Goal: Task Accomplishment & Management: Use online tool/utility

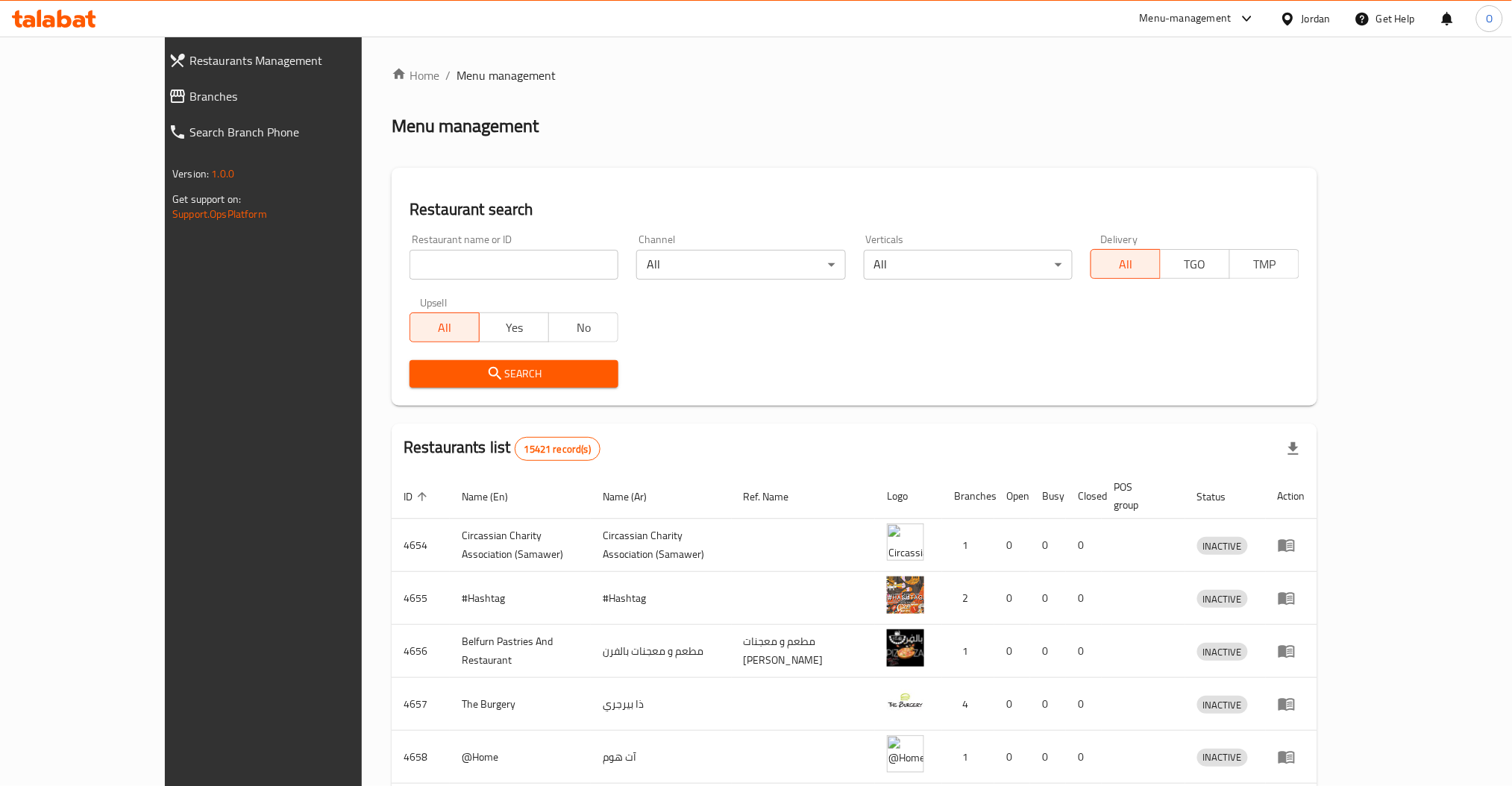
click at [486, 261] on input "search" at bounding box center [514, 264] width 209 height 30
type input "salalah chicken"
click button "Search" at bounding box center [514, 373] width 209 height 28
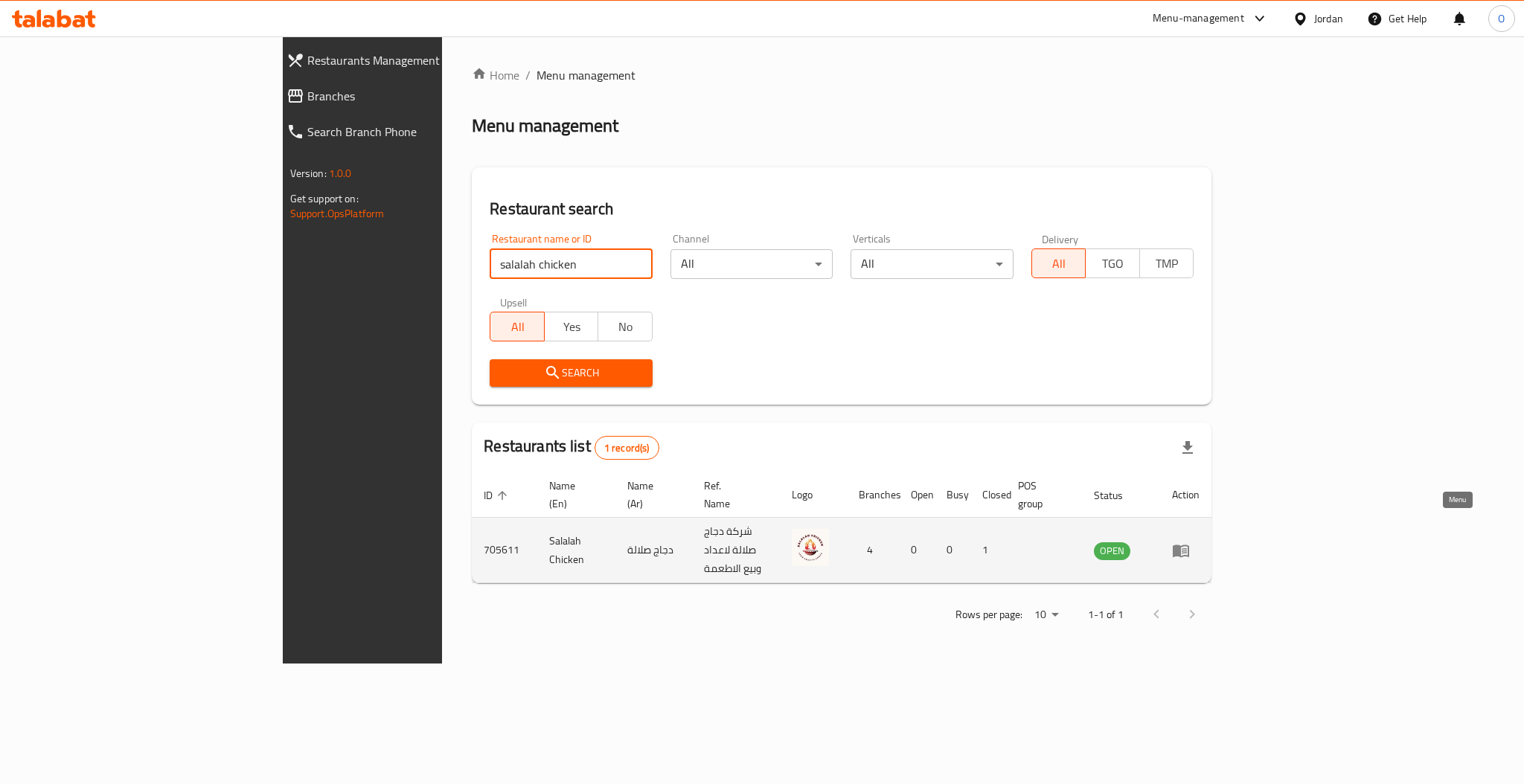
click at [1190, 542] on icon "enhanced table" at bounding box center [1181, 550] width 18 height 18
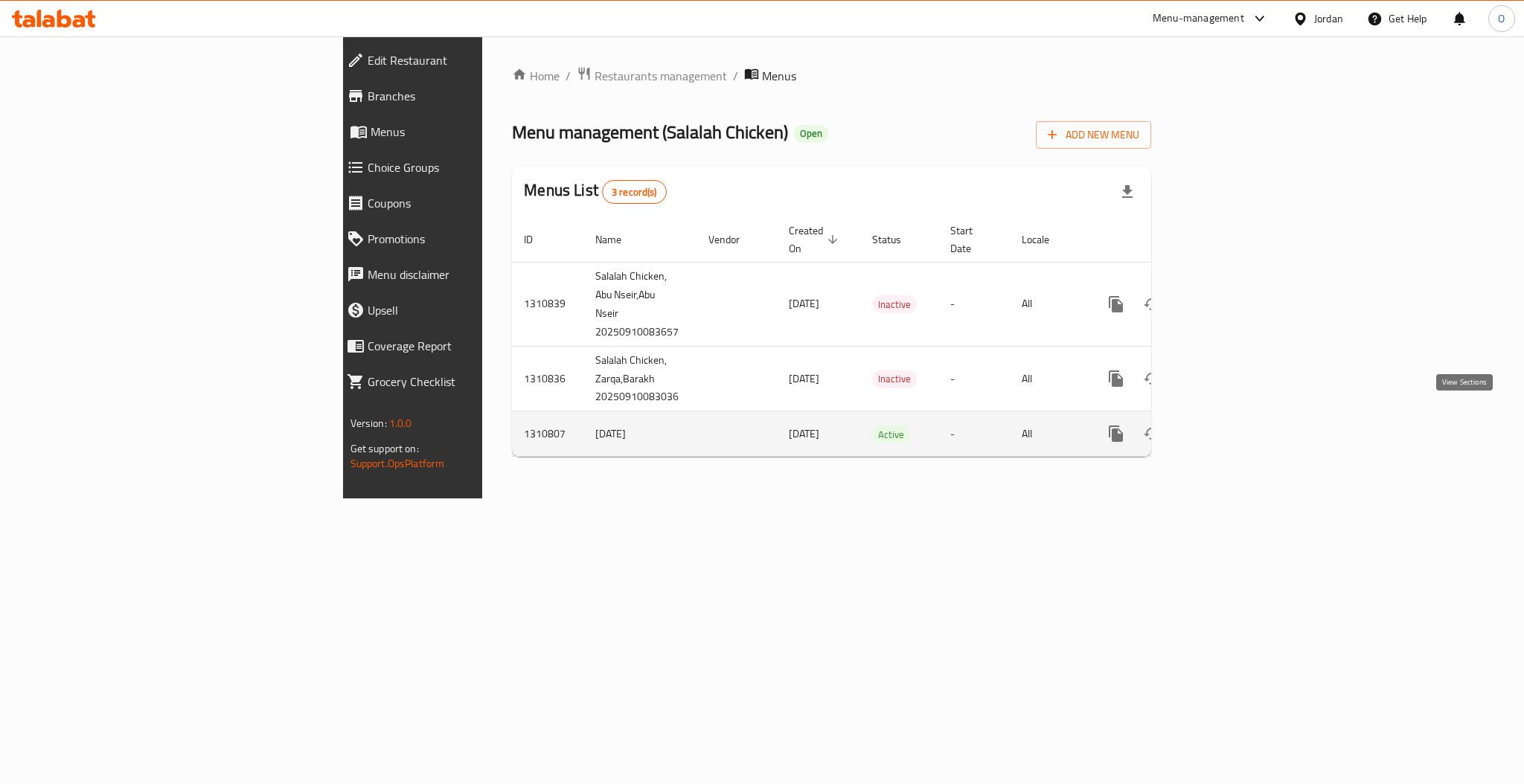
click at [1233, 425] on icon "enhanced table" at bounding box center [1223, 433] width 18 height 18
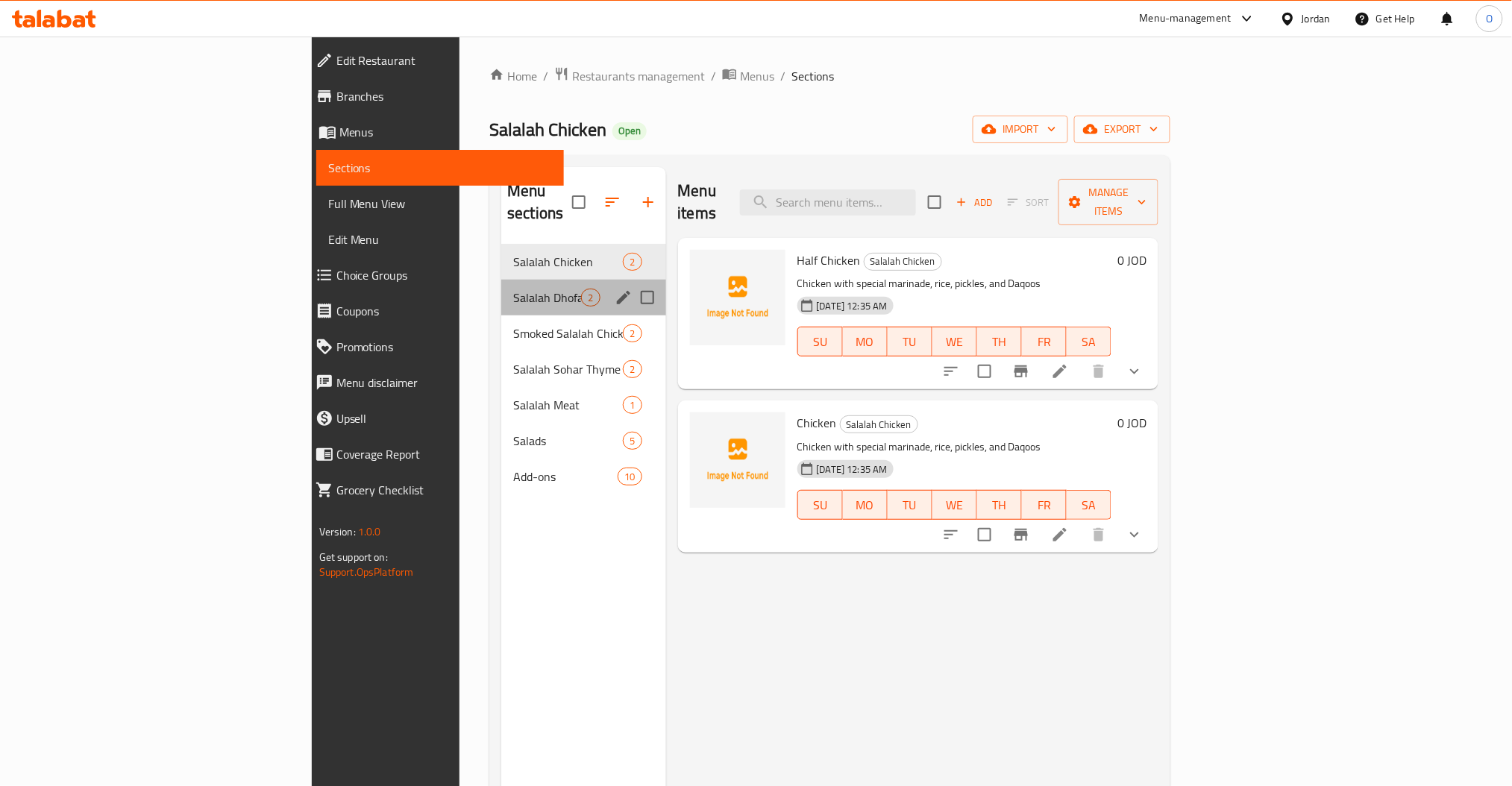
click at [501, 285] on div "Salalah Dhofar Chicken 2" at bounding box center [582, 297] width 164 height 36
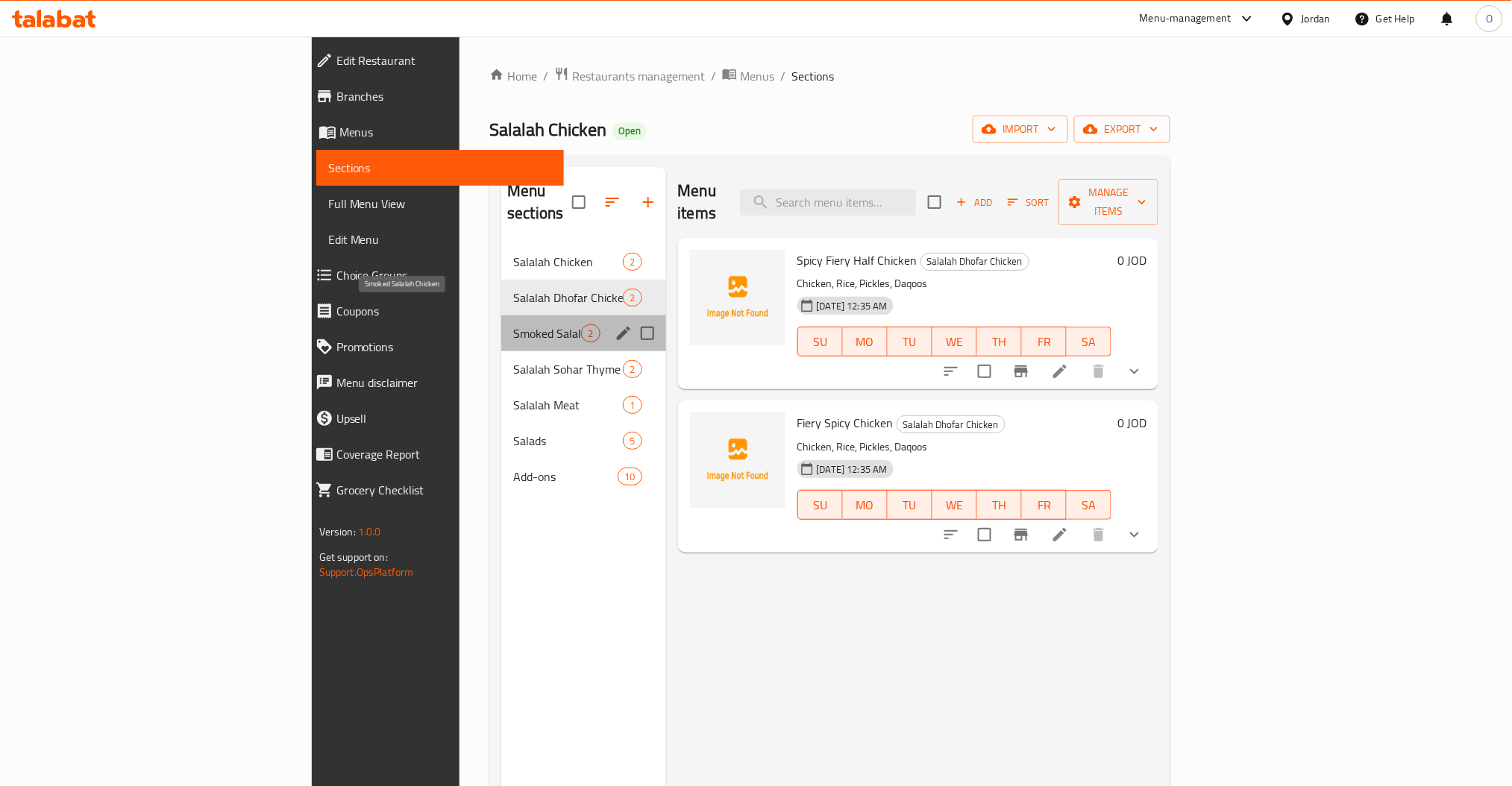
click at [513, 324] on span "Smoked Salalah Chicken" at bounding box center [547, 333] width 68 height 18
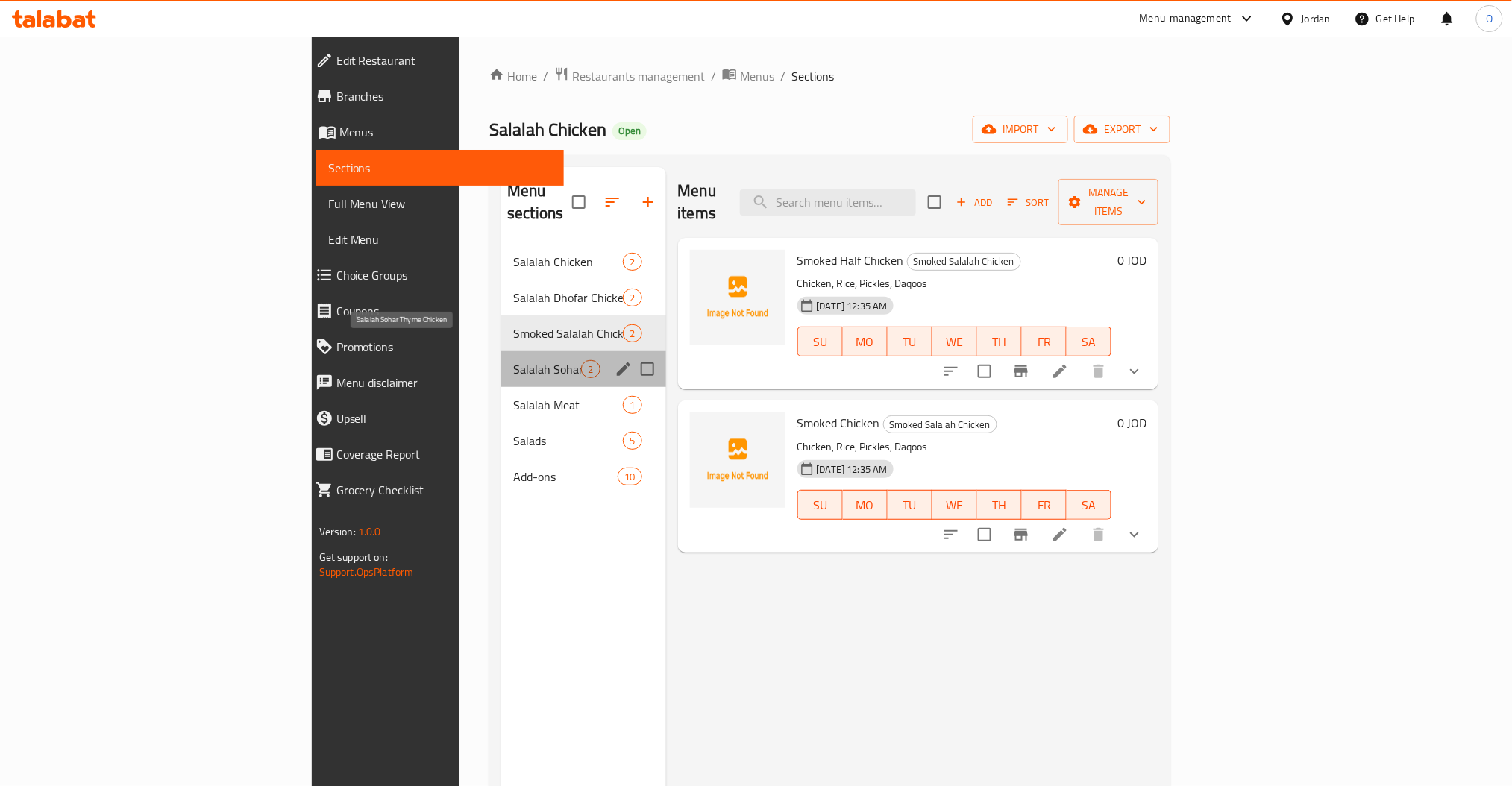
click at [513, 360] on span "Salalah Sohar Thyme Chicken" at bounding box center [547, 368] width 68 height 18
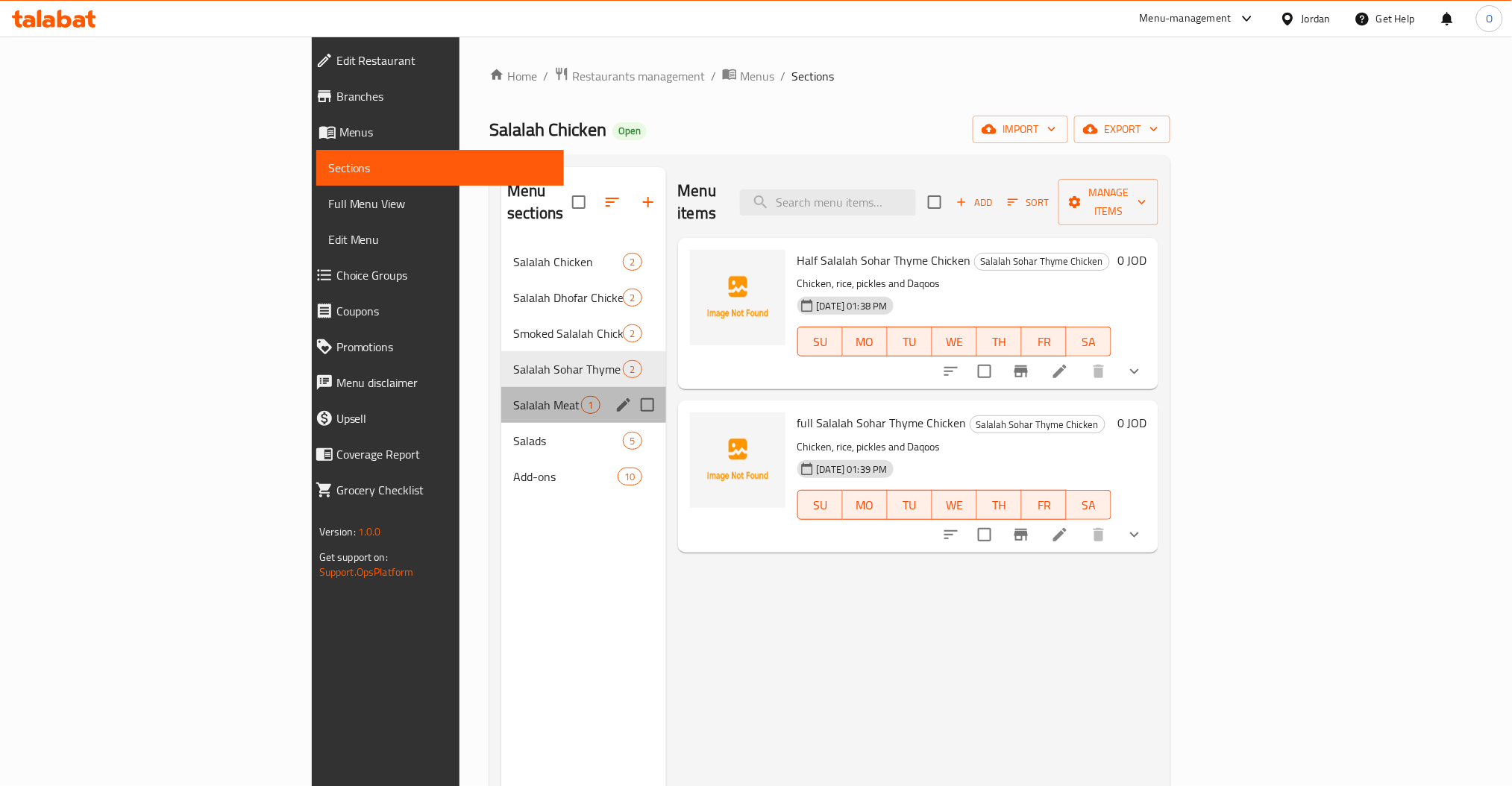
click at [501, 393] on div "Salalah Meat 1" at bounding box center [582, 405] width 164 height 36
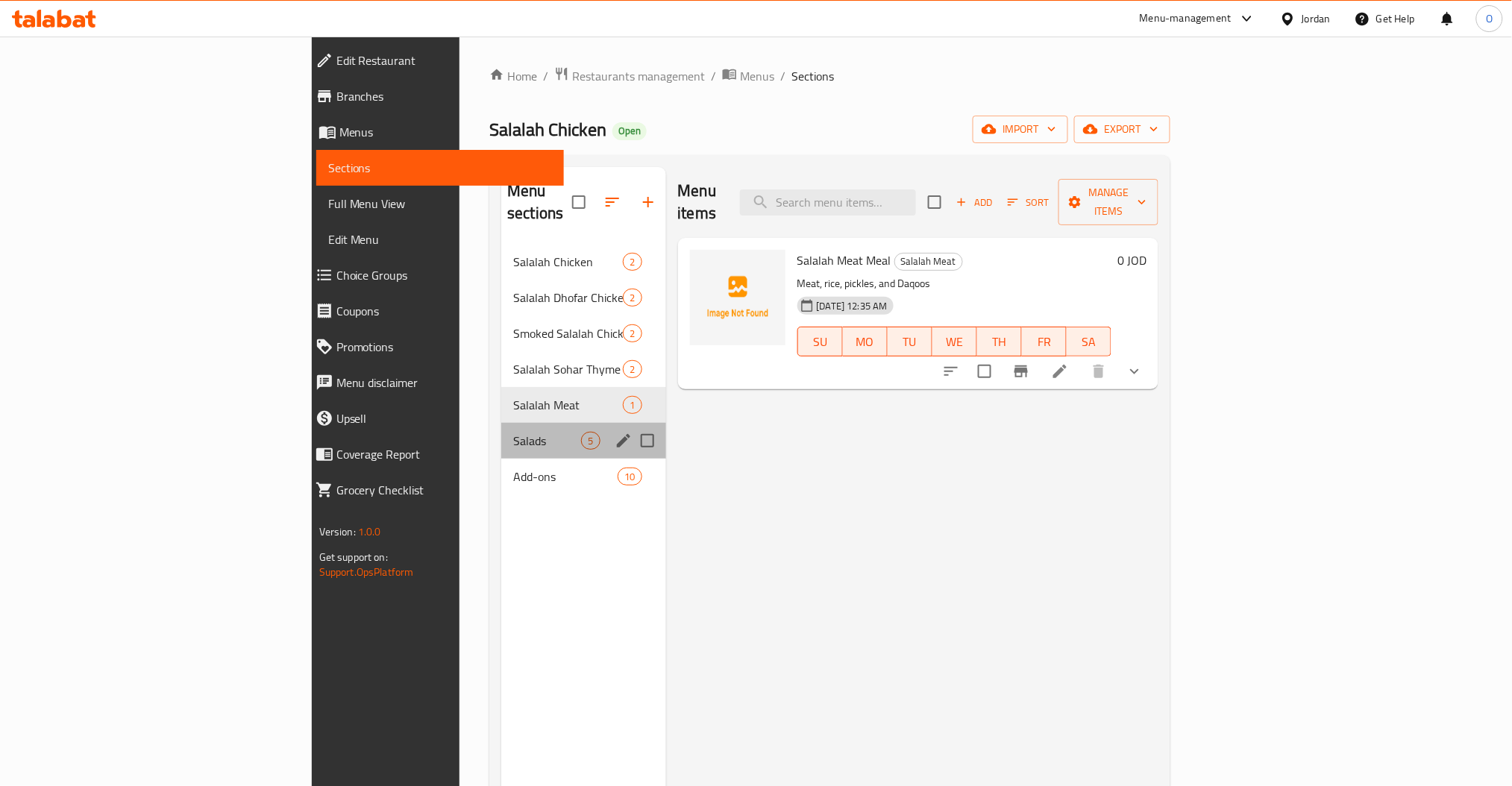
click at [501, 433] on div "Salads 5" at bounding box center [582, 441] width 164 height 36
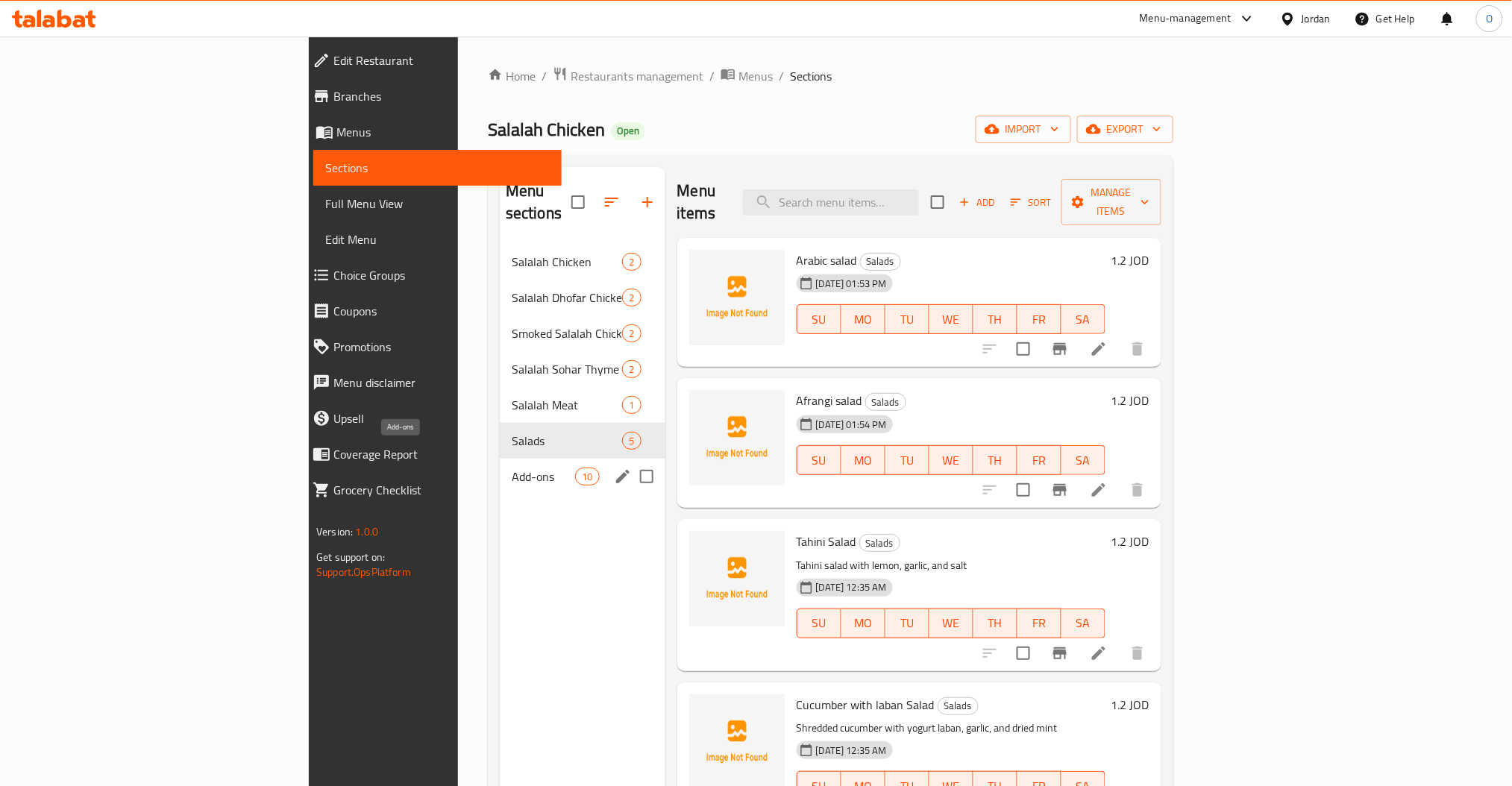
click at [512, 468] on span "Add-ons" at bounding box center [543, 476] width 64 height 18
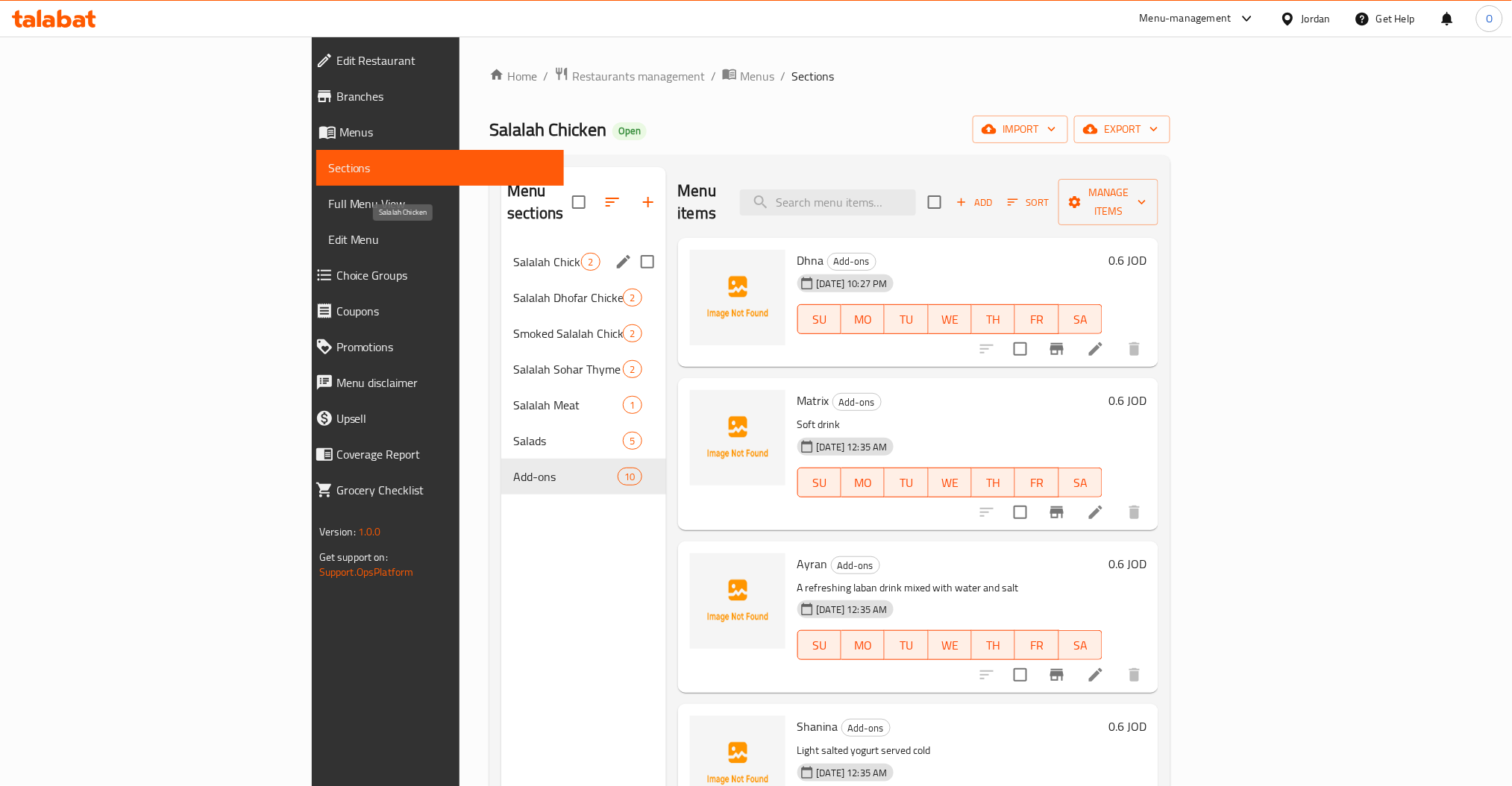
click at [513, 253] on span "Salalah Chicken" at bounding box center [547, 261] width 68 height 18
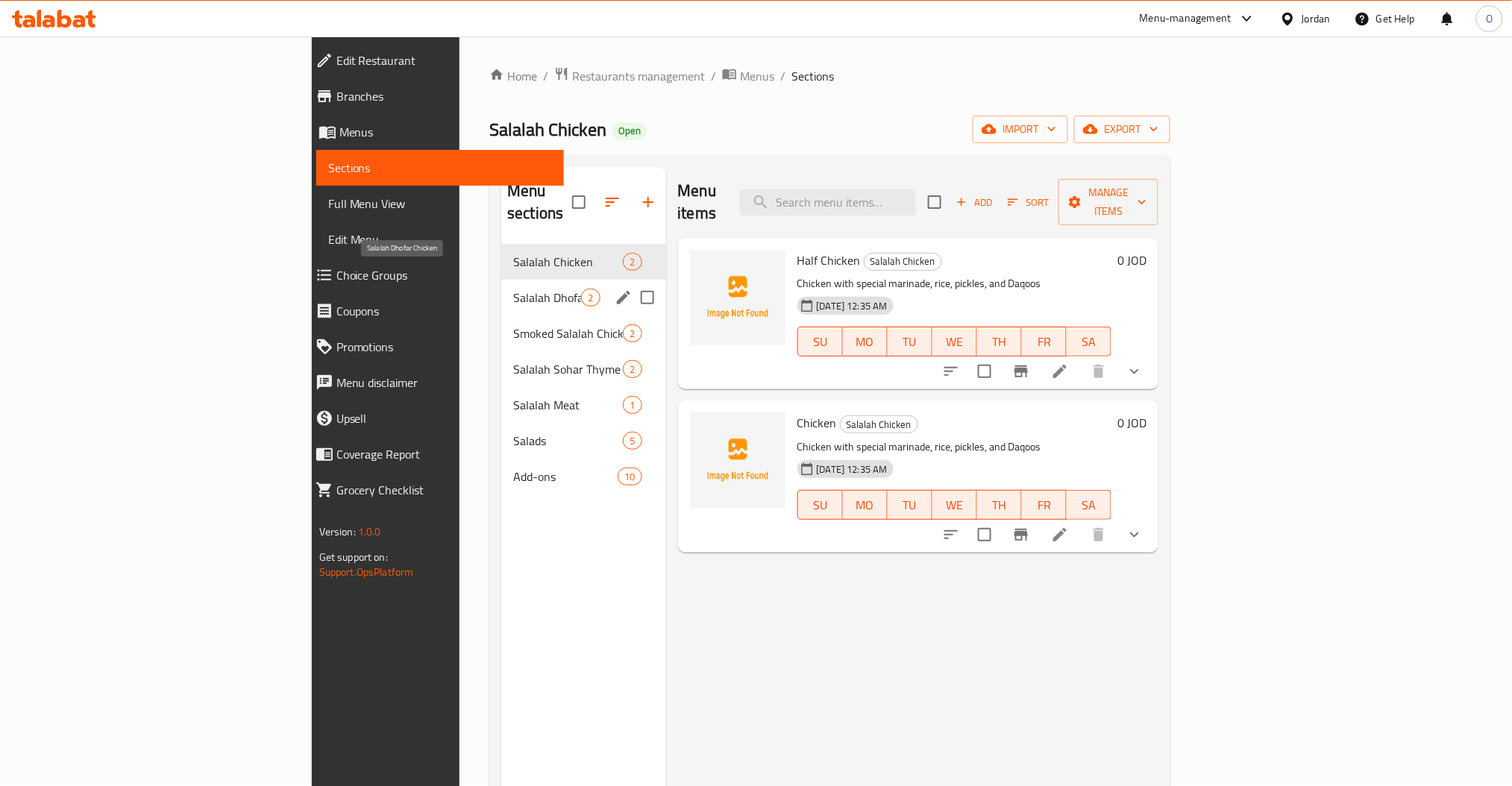
click at [513, 289] on span "Salalah Dhofar Chicken" at bounding box center [547, 297] width 68 height 18
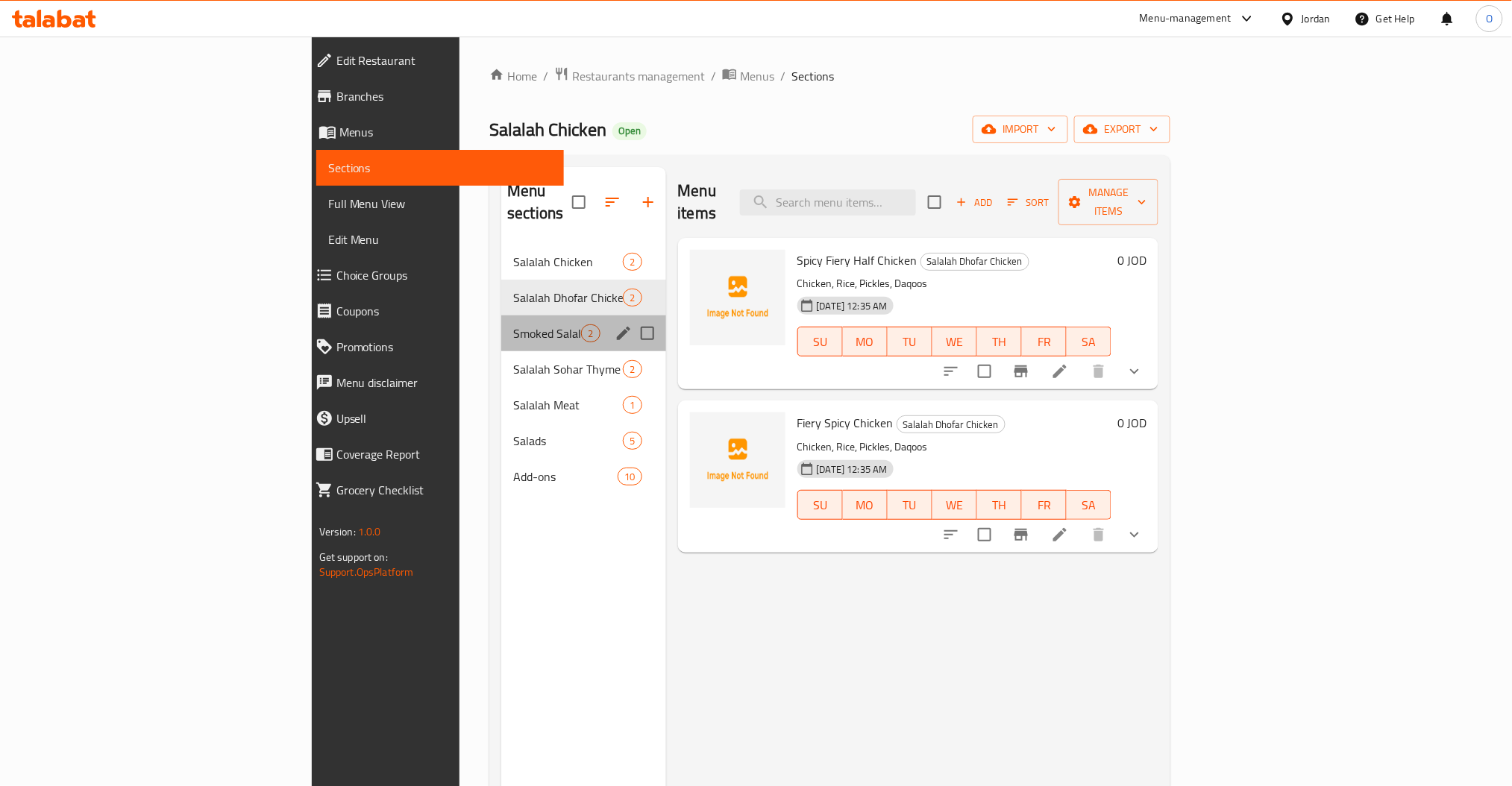
click at [501, 316] on div "Smoked Salalah Chicken 2" at bounding box center [582, 334] width 164 height 36
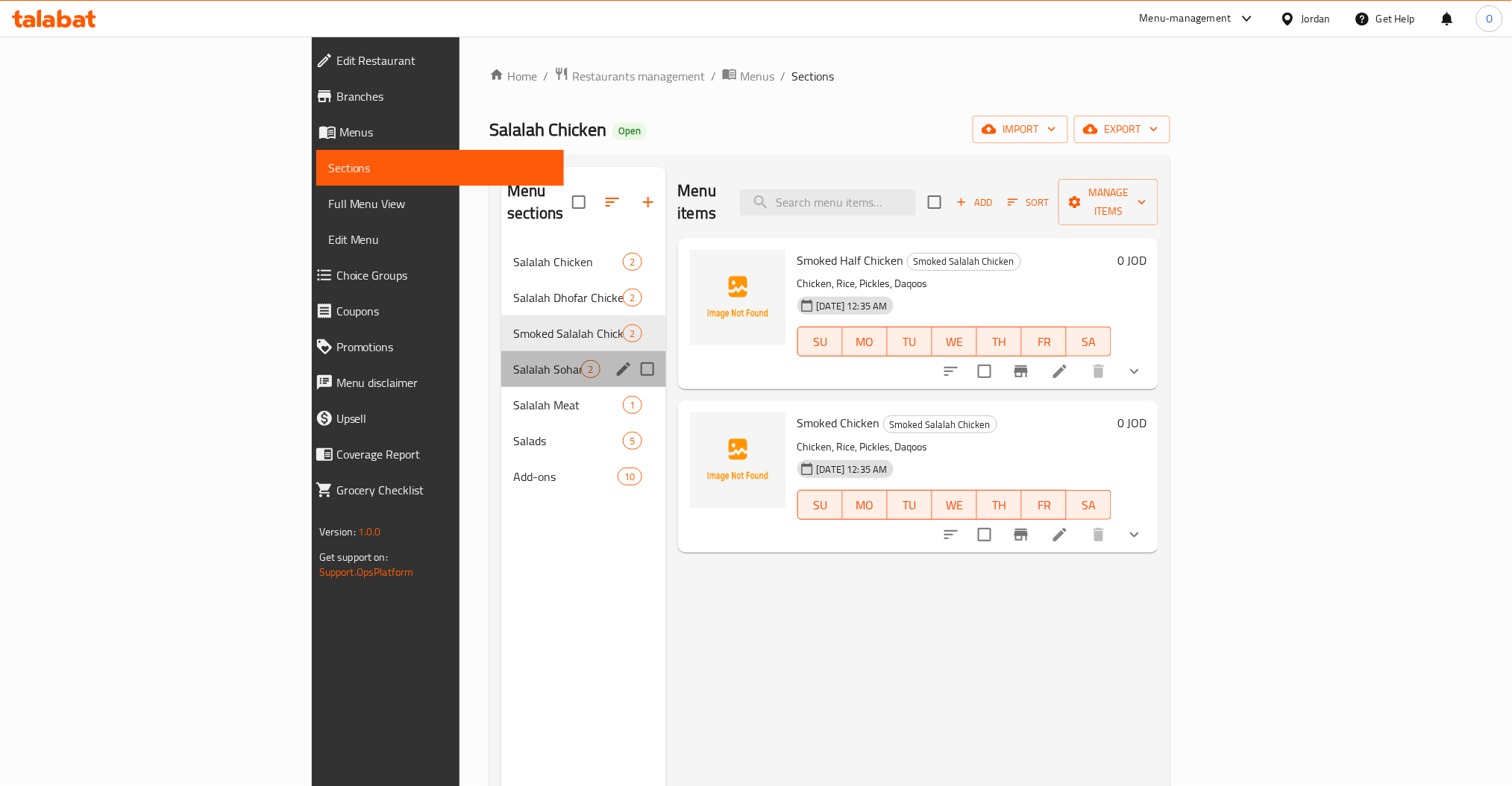
click at [501, 351] on div "Salalah Sohar Thyme Chicken 2" at bounding box center [582, 369] width 164 height 36
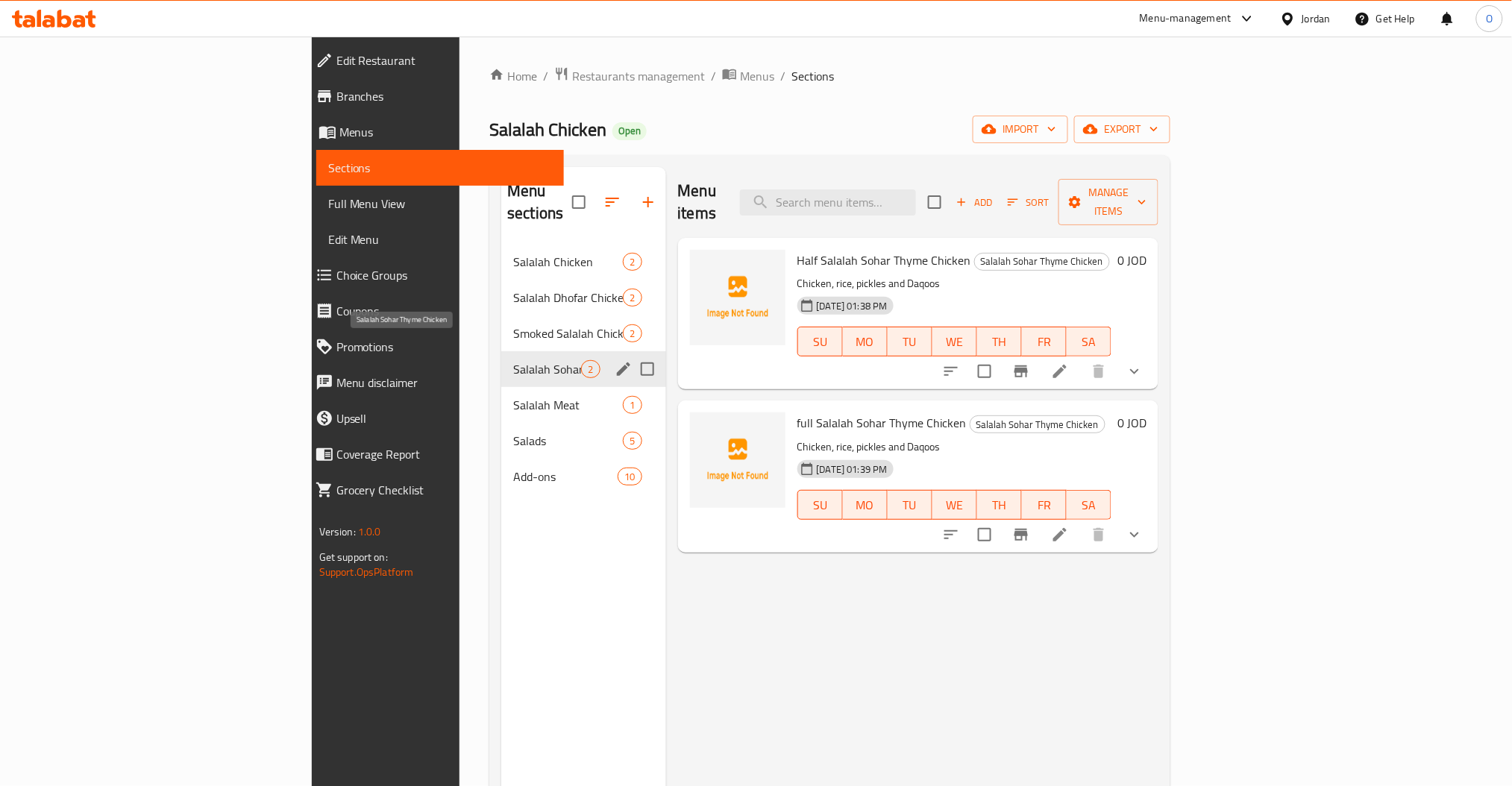
click at [513, 360] on span "Salalah Sohar Thyme Chicken" at bounding box center [547, 368] width 68 height 18
click at [513, 253] on span "Salalah Chicken" at bounding box center [547, 261] width 68 height 18
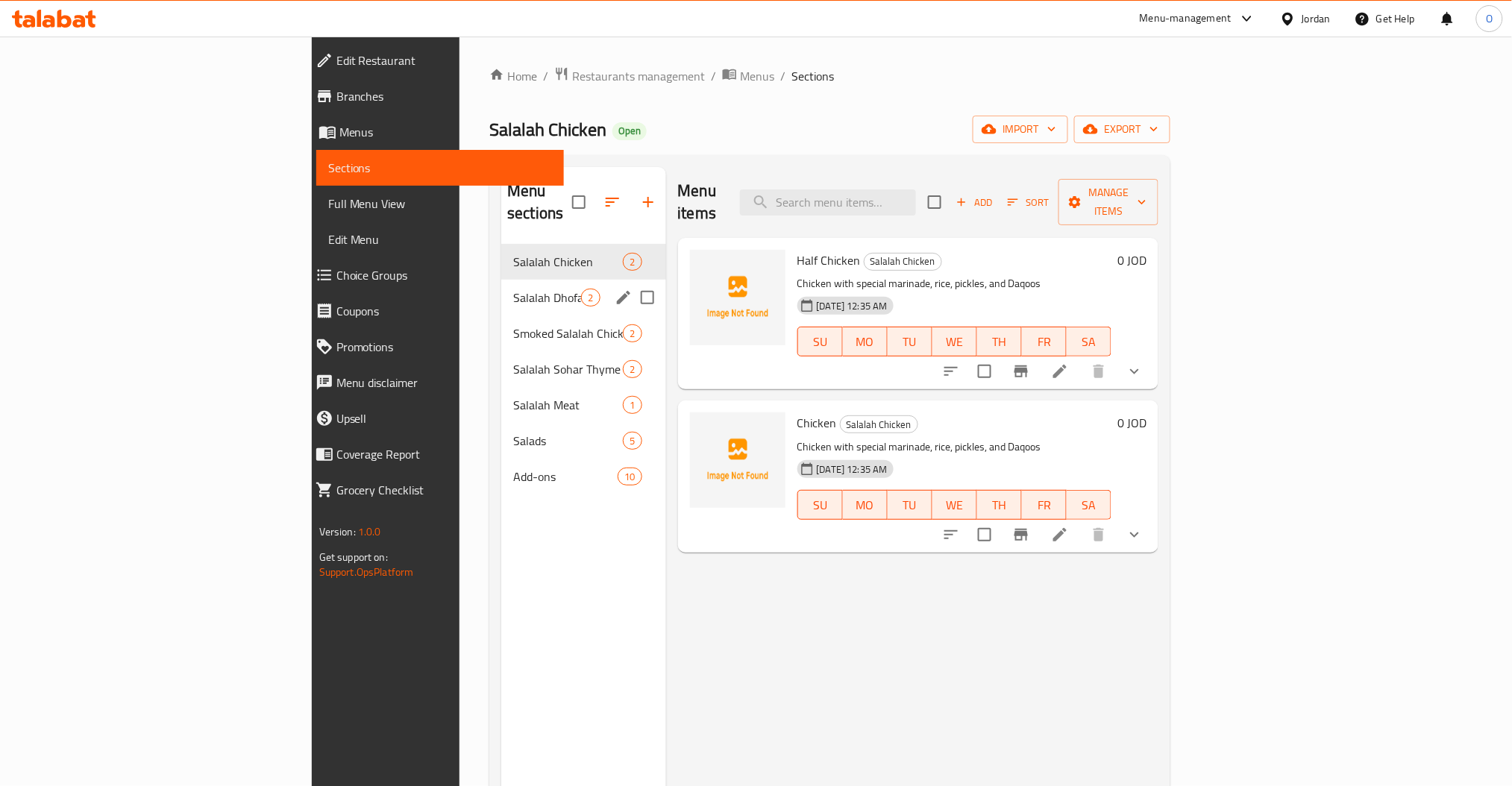
click at [501, 290] on div "Salalah Dhofar Chicken 2" at bounding box center [582, 297] width 164 height 36
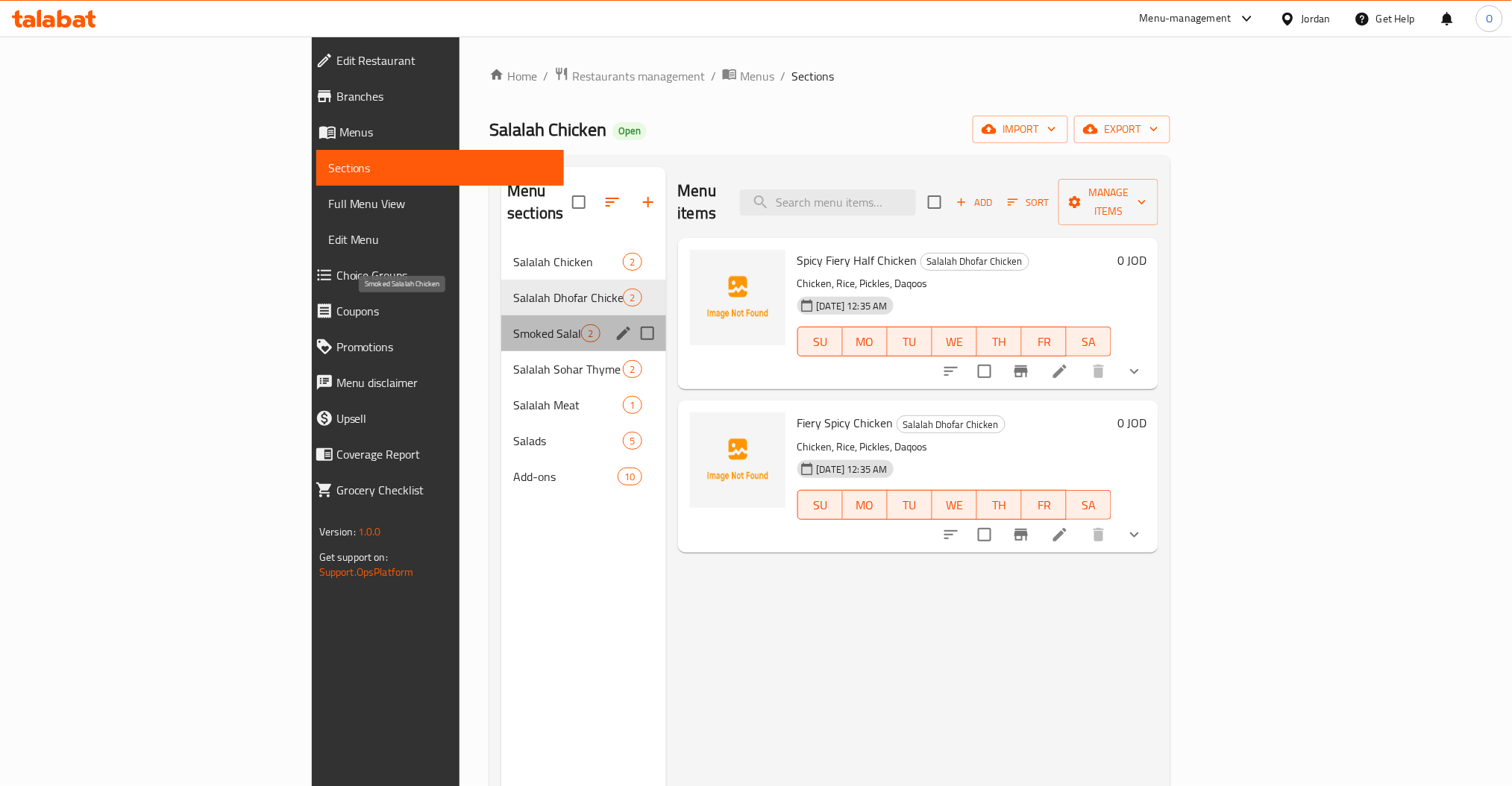
click at [513, 324] on span "Smoked Salalah Chicken" at bounding box center [547, 333] width 68 height 18
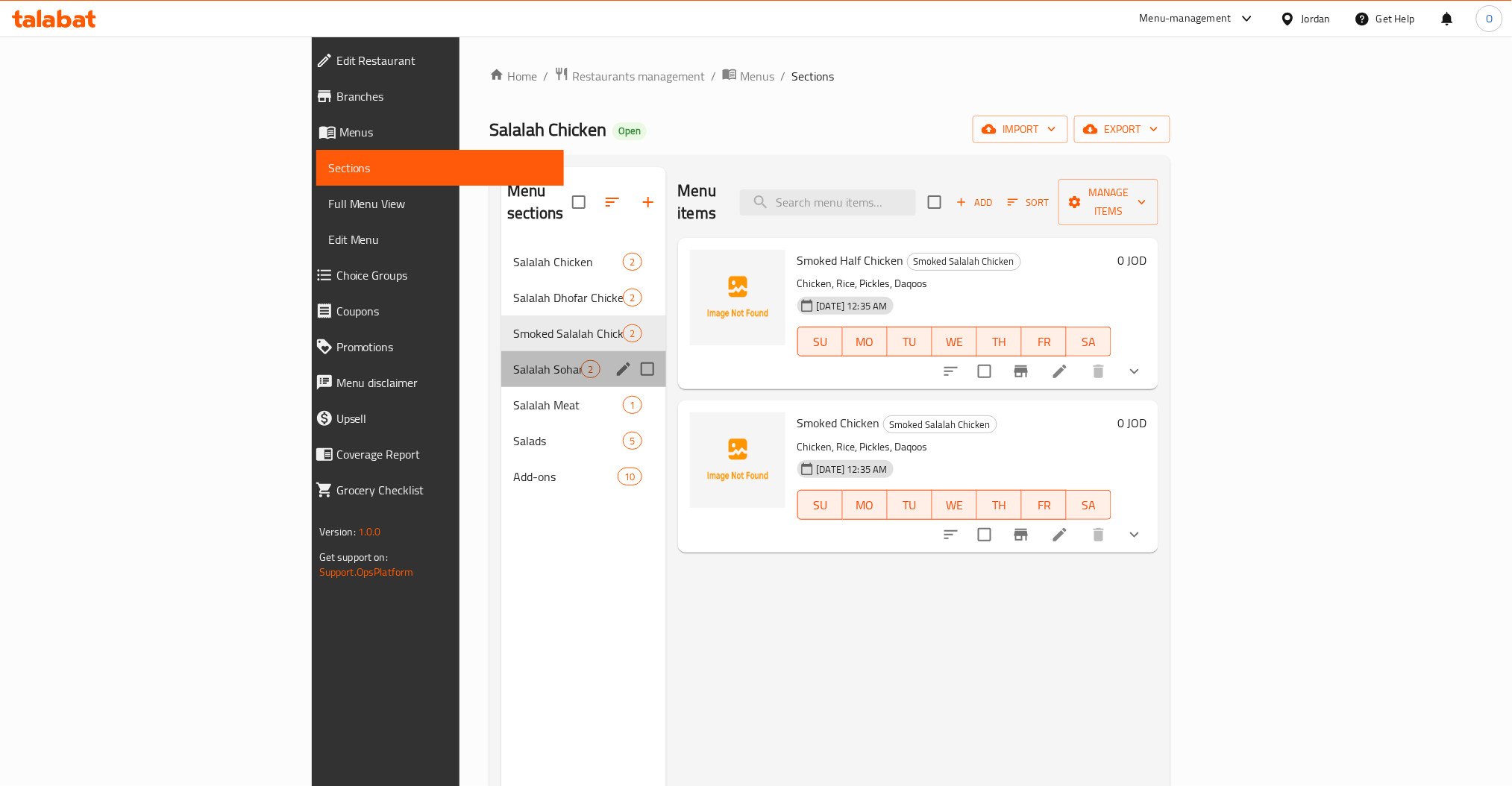
click at [501, 351] on div "Salalah Sohar Thyme Chicken 2" at bounding box center [582, 369] width 164 height 36
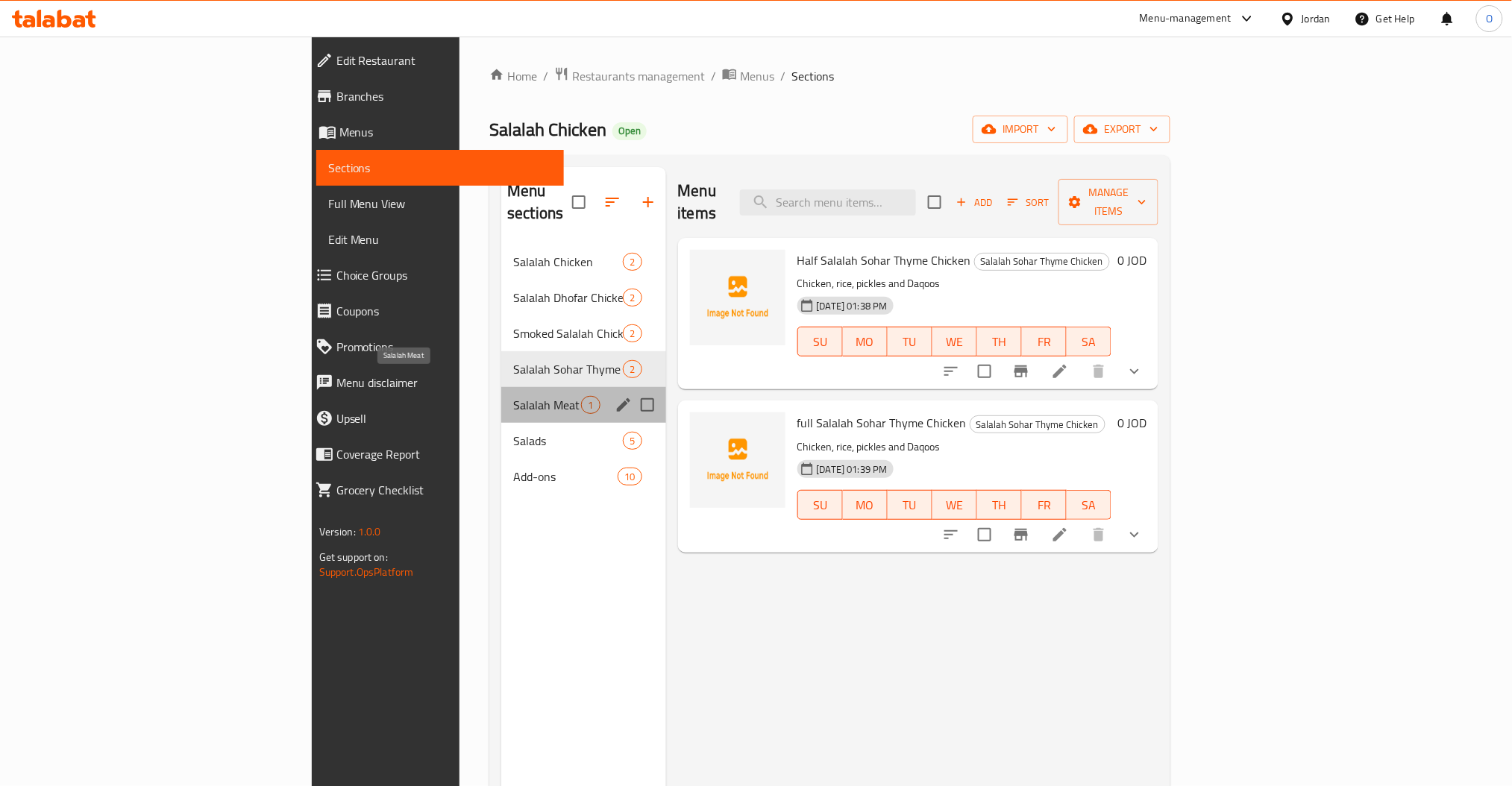
click at [513, 396] on span "Salalah Meat" at bounding box center [547, 404] width 68 height 18
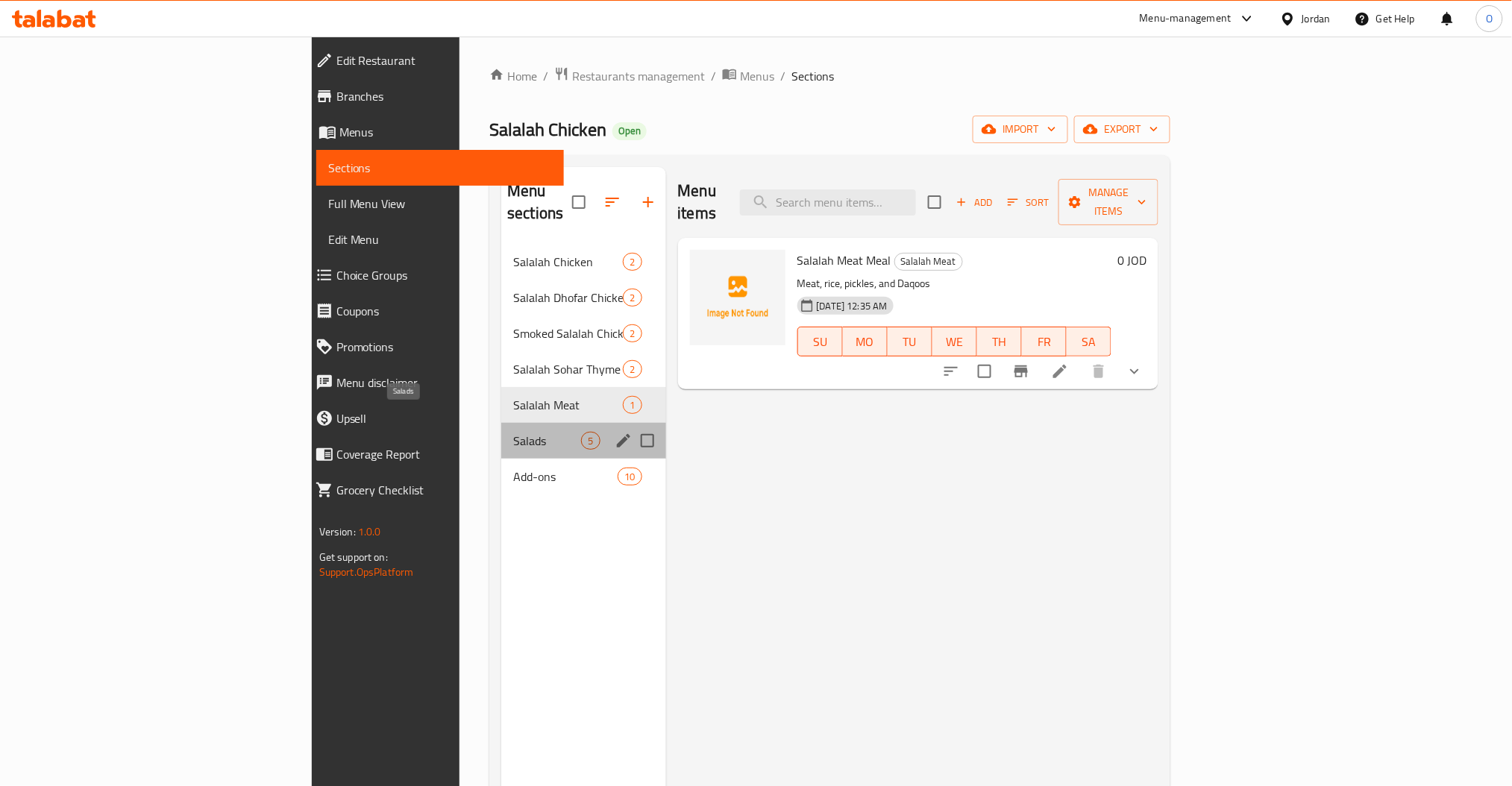
click at [513, 432] on span "Salads" at bounding box center [547, 441] width 68 height 18
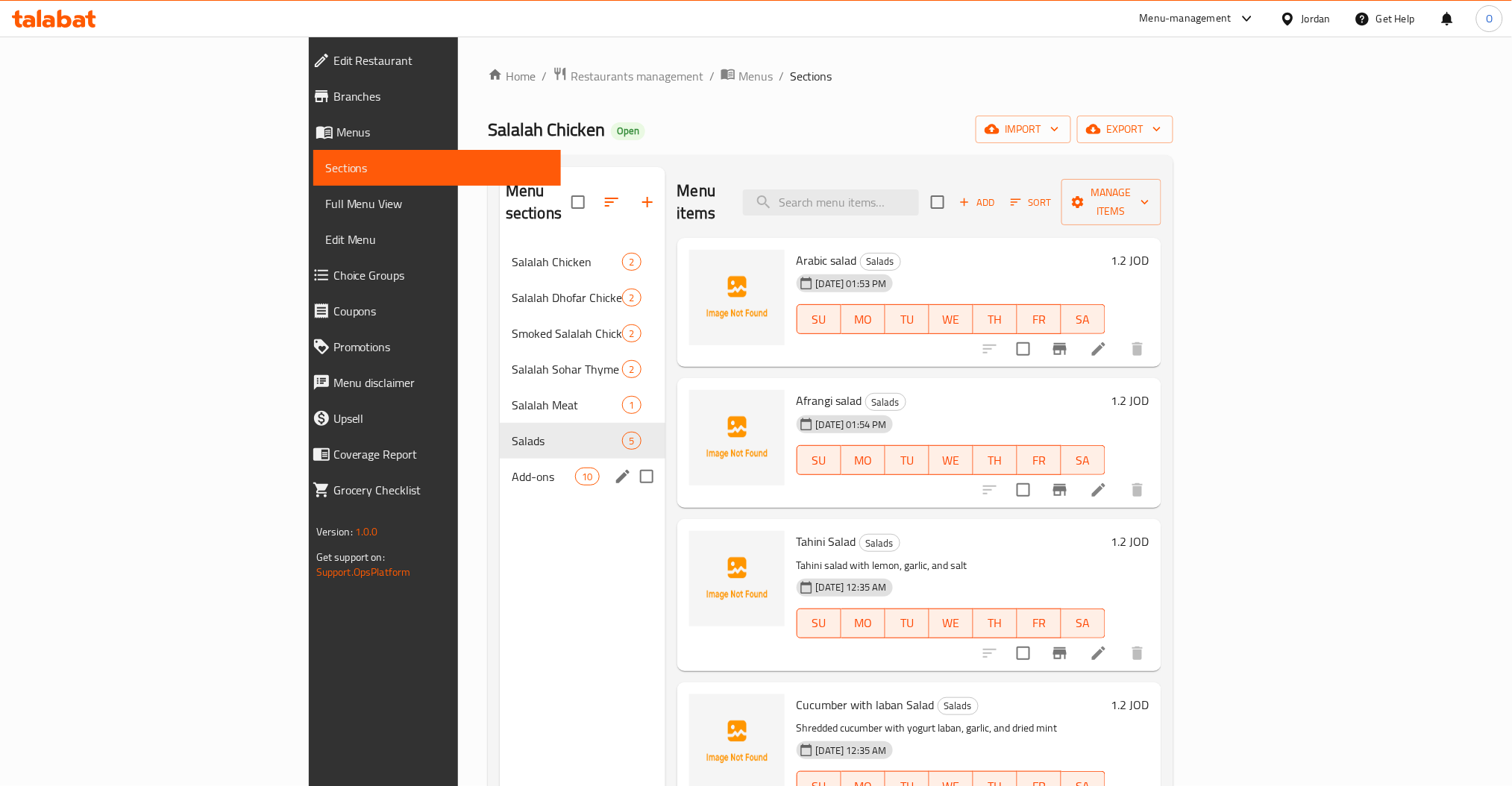
click at [512, 468] on span "Add-ons" at bounding box center [543, 476] width 64 height 18
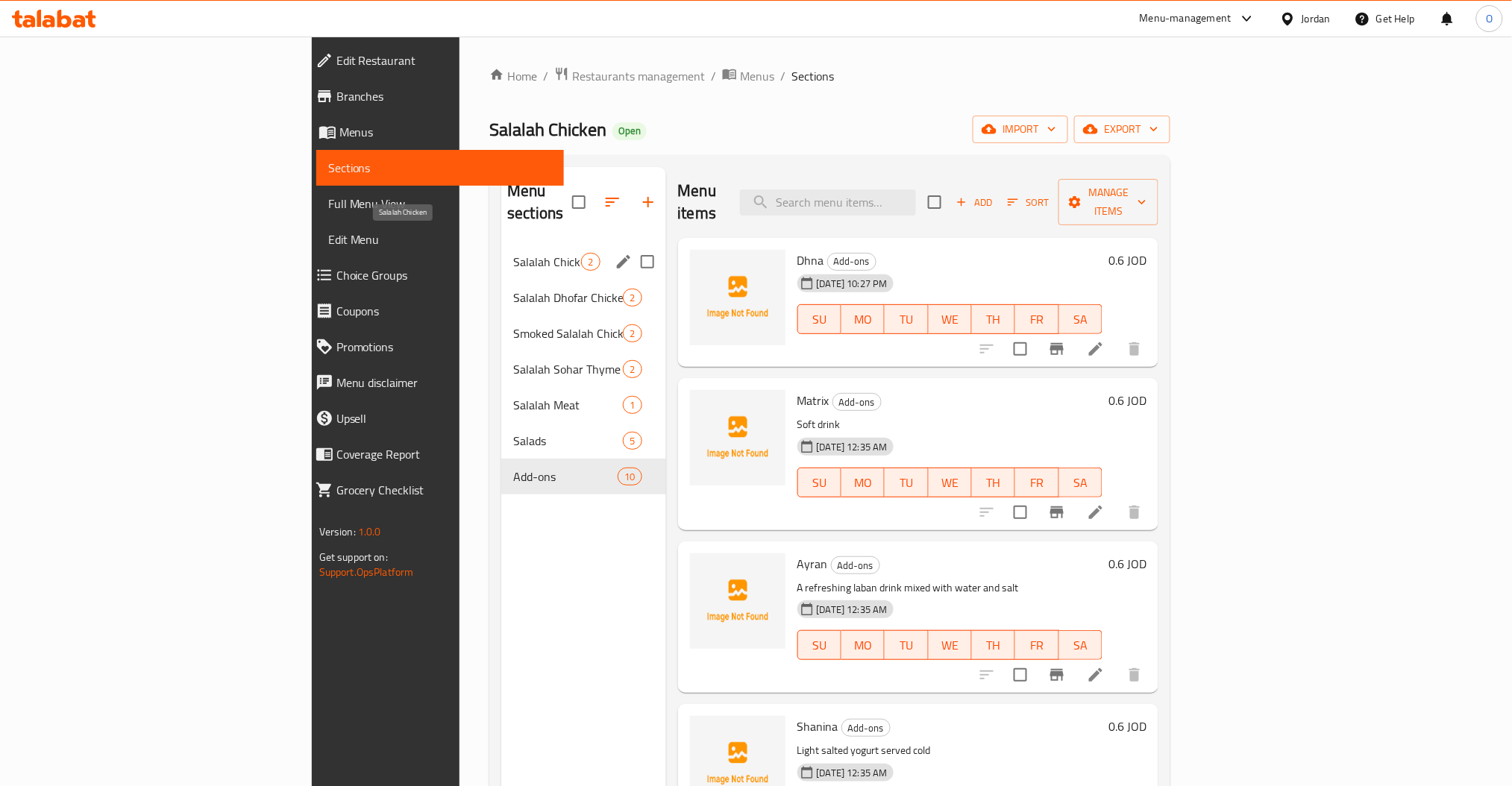
click at [501, 249] on div "Salalah Chicken 2" at bounding box center [582, 261] width 164 height 36
